Goal: Task Accomplishment & Management: Complete application form

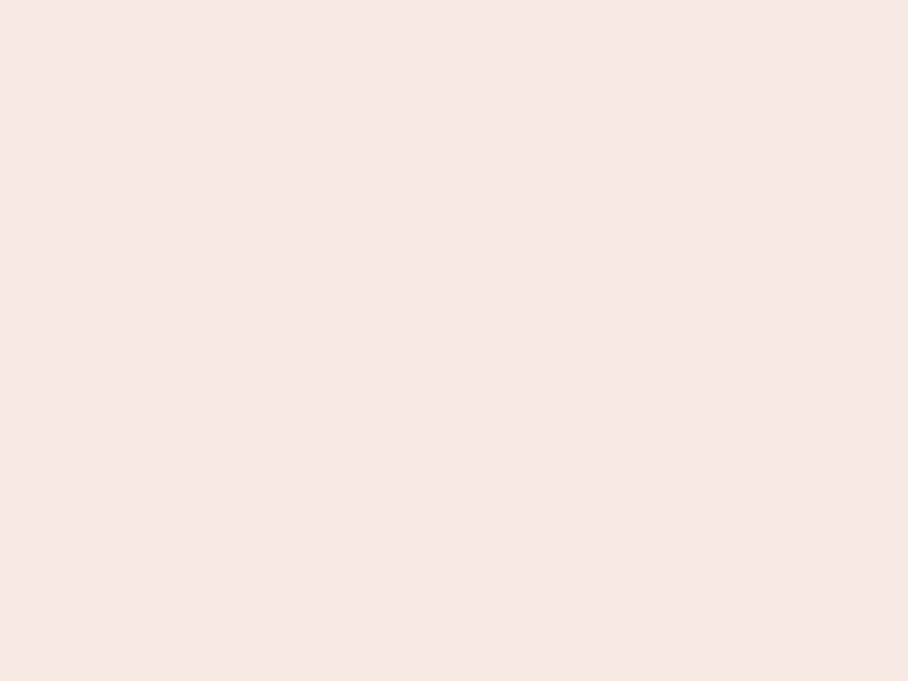
click at [454, 340] on nb-app "Almost there Thank you for registering for Newbook. Your account is under revie…" at bounding box center [454, 340] width 908 height 681
click at [454, 0] on nb-app "Almost there Thank you for registering for Newbook. Your account is under revie…" at bounding box center [454, 340] width 908 height 681
click at [485, 0] on nb-app "Almost there Thank you for registering for Newbook. Your account is under revie…" at bounding box center [454, 340] width 908 height 681
click at [454, 340] on nb-app "Almost there Thank you for registering for Newbook. Your account is under revie…" at bounding box center [454, 340] width 908 height 681
click at [454, 0] on nb-app "Almost there Thank you for registering for Newbook. Your account is under revie…" at bounding box center [454, 340] width 908 height 681
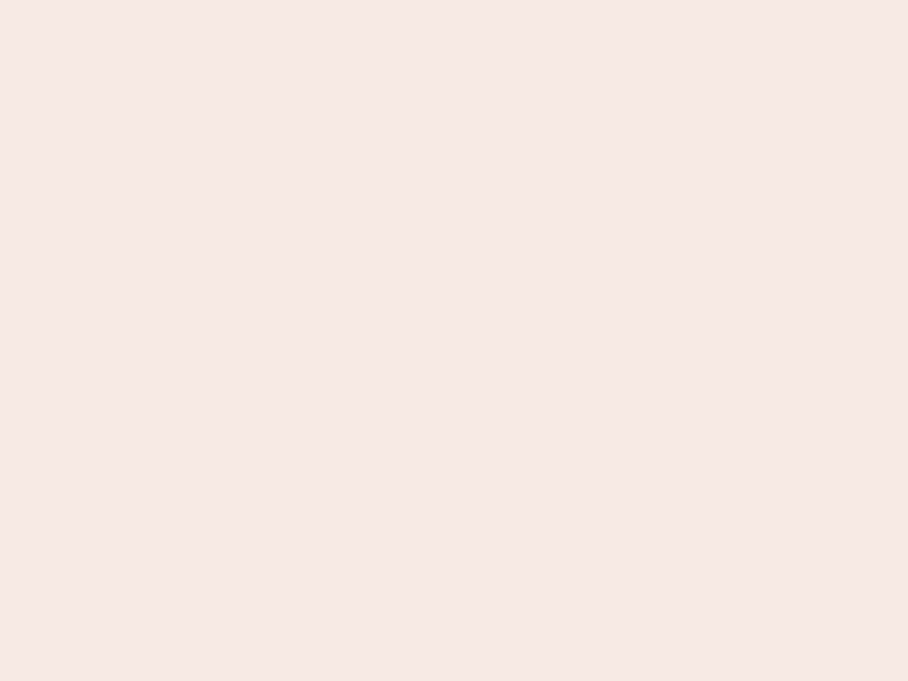
click at [317, 0] on nb-app "Almost there Thank you for registering for Newbook. Your account is under revie…" at bounding box center [454, 340] width 908 height 681
click at [454, 340] on nb-app "Almost there Thank you for registering for Newbook. Your account is under revie…" at bounding box center [454, 340] width 908 height 681
click at [454, 0] on nb-app "Almost there Thank you for registering for Newbook. Your account is under revie…" at bounding box center [454, 340] width 908 height 681
click at [317, 0] on nb-app "Almost there Thank you for registering for Newbook. Your account is under revie…" at bounding box center [454, 340] width 908 height 681
click at [454, 340] on nb-app "Almost there Thank you for registering for Newbook. Your account is under revie…" at bounding box center [454, 340] width 908 height 681
